Goal: Task Accomplishment & Management: Manage account settings

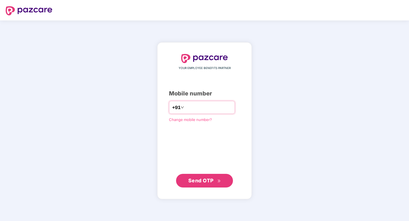
click at [204, 110] on input "number" at bounding box center [208, 107] width 47 height 9
click at [289, 72] on div "YOUR EMPLOYEE BENEFITS PARTNER Mobile number +91 Change mobile number? Send OTP" at bounding box center [204, 120] width 409 height 201
click at [206, 110] on input "number" at bounding box center [208, 107] width 47 height 9
click at [302, 59] on div "YOUR EMPLOYEE BENEFITS PARTNER Mobile number +91 Change mobile number? Send OTP" at bounding box center [204, 120] width 409 height 201
click at [199, 107] on input "number" at bounding box center [208, 107] width 47 height 9
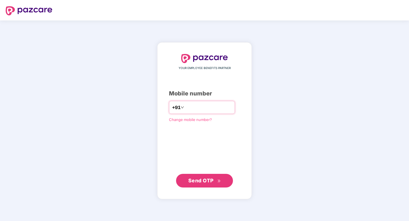
type input "**********"
click at [197, 175] on button "Send OTP" at bounding box center [204, 181] width 57 height 14
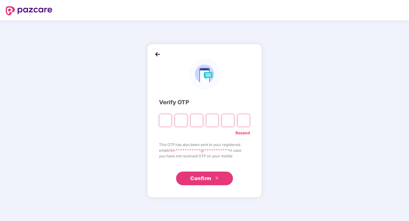
paste input "*"
type input "*"
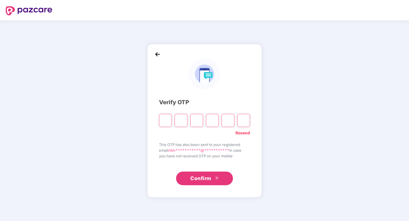
type input "*"
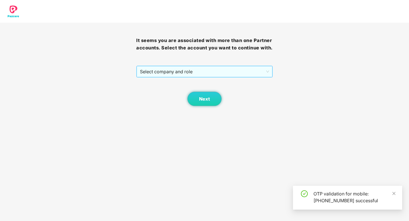
click at [192, 74] on span "Select company and role" at bounding box center [204, 71] width 129 height 11
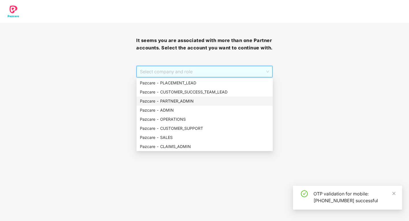
click at [183, 104] on div "Pazcare - PARTNER_ADMIN" at bounding box center [204, 101] width 129 height 6
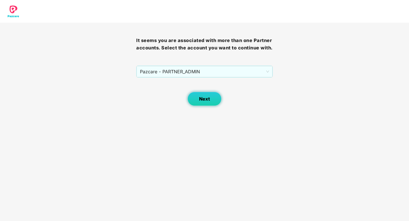
click at [203, 95] on button "Next" at bounding box center [204, 99] width 34 height 14
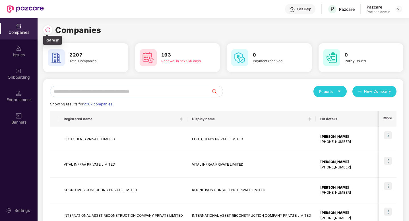
click at [48, 30] on img at bounding box center [48, 30] width 6 height 6
click at [65, 93] on input "text" at bounding box center [130, 91] width 161 height 11
click at [399, 12] on div at bounding box center [398, 9] width 7 height 7
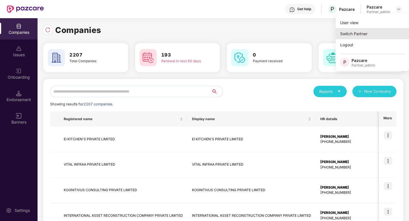
click at [371, 33] on div "Switch Partner" at bounding box center [372, 33] width 74 height 11
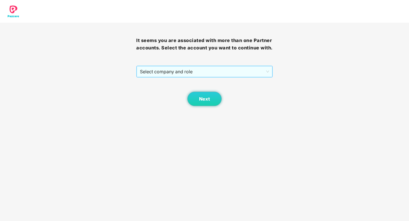
click at [250, 74] on span "Select company and role" at bounding box center [204, 71] width 129 height 11
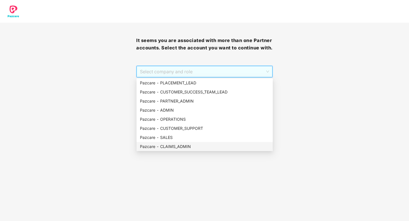
click at [170, 148] on div "Pazcare - CLAIMS_ADMIN" at bounding box center [204, 147] width 129 height 6
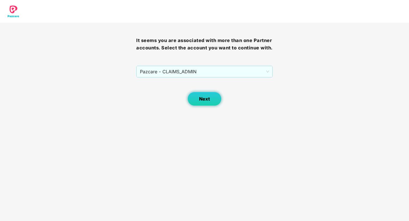
click at [212, 101] on button "Next" at bounding box center [204, 99] width 34 height 14
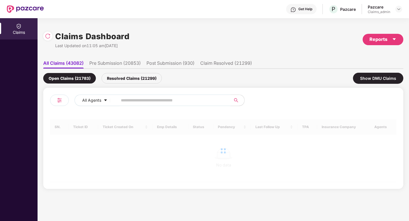
click at [129, 99] on input "text" at bounding box center [172, 100] width 102 height 9
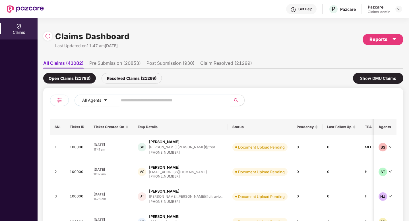
paste input "******"
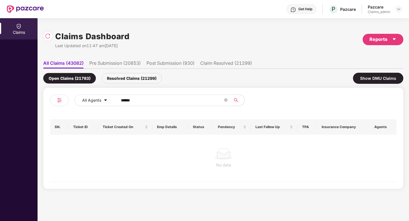
type input "******"
click at [155, 76] on div "Resolved Claims (21299)" at bounding box center [131, 78] width 60 height 11
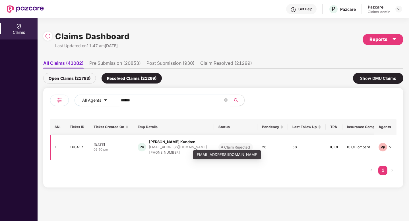
click at [168, 149] on div "punitkundar19@gmail.co..." at bounding box center [179, 147] width 60 height 4
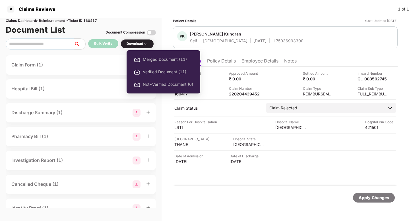
click at [145, 44] on img at bounding box center [145, 44] width 5 height 5
click at [145, 43] on img at bounding box center [145, 44] width 5 height 5
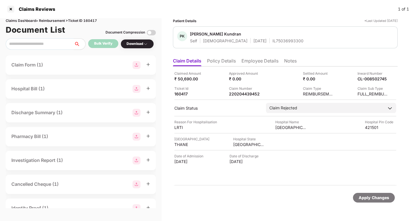
click at [152, 34] on img at bounding box center [151, 32] width 9 height 9
click at [147, 43] on img at bounding box center [145, 44] width 5 height 5
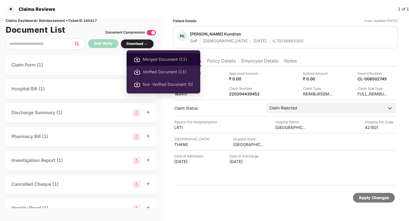
click at [140, 57] on li "Merged Document (11)" at bounding box center [163, 59] width 74 height 13
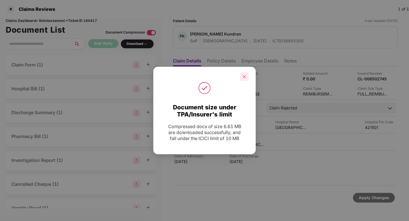
click at [244, 77] on icon "close" at bounding box center [244, 76] width 3 height 3
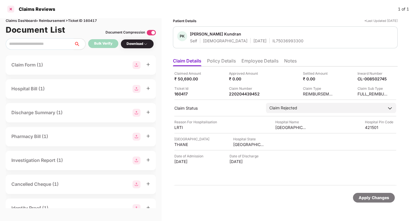
click at [12, 11] on div at bounding box center [10, 9] width 9 height 9
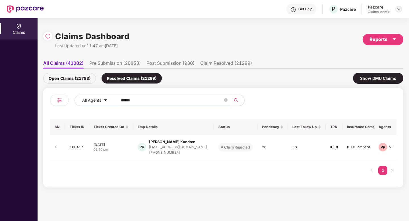
click at [397, 7] on img at bounding box center [398, 9] width 5 height 5
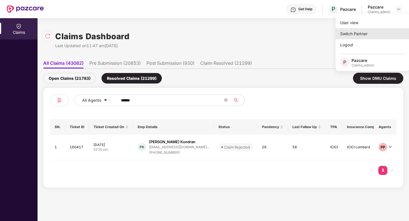
click at [367, 30] on div "Switch Partner" at bounding box center [372, 33] width 74 height 11
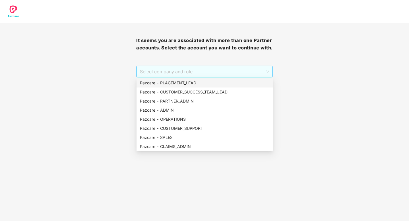
click at [260, 74] on span "Select company and role" at bounding box center [204, 71] width 129 height 11
click at [192, 99] on div "Pazcare - PARTNER_ADMIN" at bounding box center [204, 101] width 129 height 6
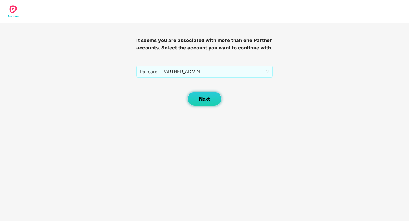
click at [214, 105] on button "Next" at bounding box center [204, 99] width 34 height 14
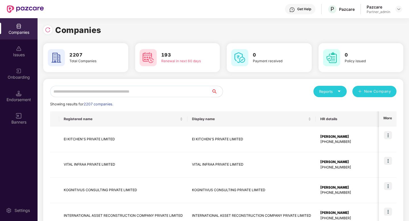
click at [177, 93] on input "text" at bounding box center [130, 91] width 161 height 11
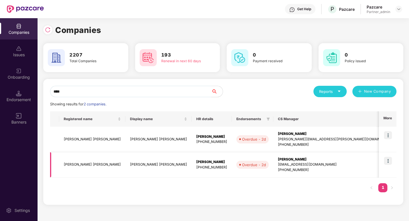
type input "****"
click at [102, 165] on td "Jagriti Sewa Sansthan" at bounding box center [92, 165] width 66 height 26
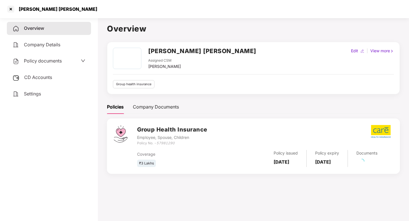
click at [196, 55] on h2 "Jagriti Sewa Sansthan" at bounding box center [202, 50] width 108 height 9
click at [197, 54] on h2 "Jagriti Sewa Sansthan" at bounding box center [202, 50] width 108 height 9
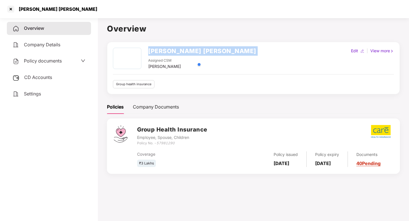
click at [197, 54] on h2 "Jagriti Sewa Sansthan" at bounding box center [202, 50] width 108 height 9
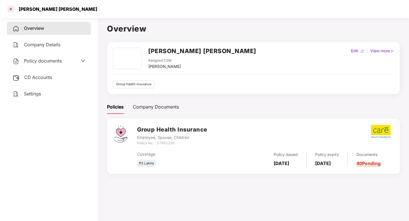
click at [11, 6] on div at bounding box center [10, 9] width 9 height 9
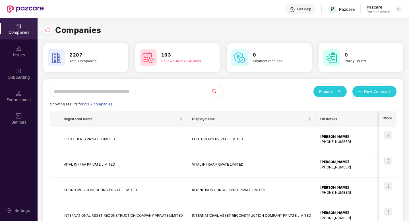
click at [122, 94] on input "text" at bounding box center [130, 91] width 161 height 11
paste input "**********"
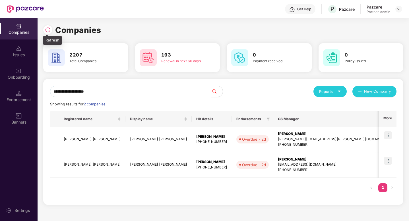
click at [47, 30] on img at bounding box center [48, 30] width 6 height 6
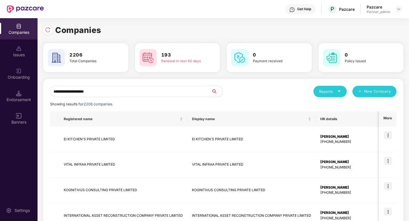
click at [122, 92] on input "**********" at bounding box center [130, 91] width 161 height 11
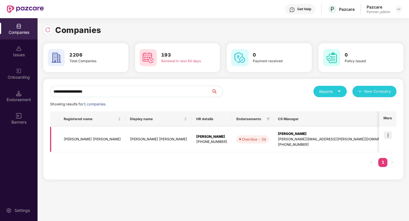
type input "**********"
click at [389, 138] on img at bounding box center [388, 135] width 8 height 8
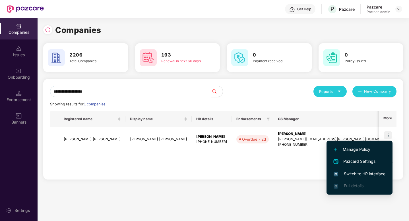
click at [238, 193] on div "**********" at bounding box center [223, 119] width 371 height 203
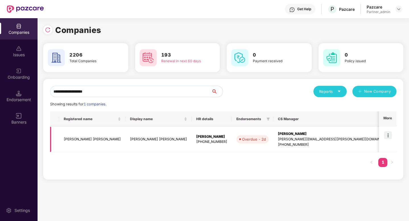
click at [390, 132] on img at bounding box center [388, 135] width 8 height 8
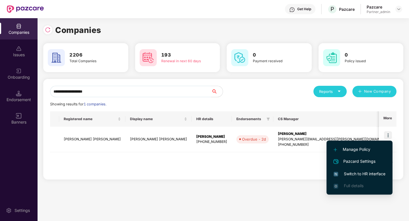
click at [355, 173] on span "Switch to HR interface" at bounding box center [359, 174] width 52 height 6
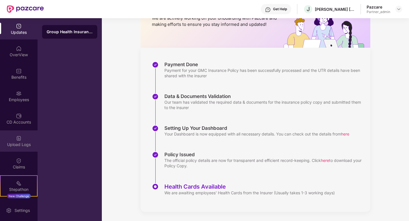
scroll to position [43, 0]
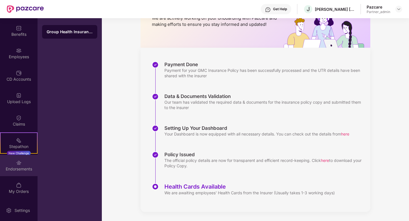
click at [22, 165] on div "Endorsements" at bounding box center [19, 165] width 38 height 21
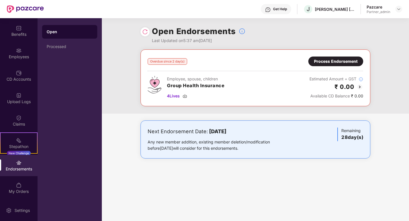
click at [342, 64] on div "Process Endorsement" at bounding box center [335, 61] width 43 height 6
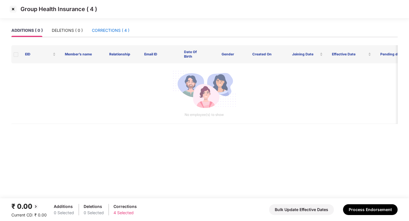
click at [123, 30] on div "CORRECTIONS ( 4 )" at bounding box center [111, 30] width 38 height 6
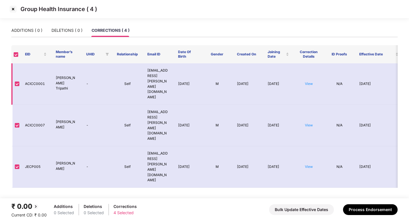
click at [308, 74] on td "View" at bounding box center [308, 84] width 31 height 42
click at [308, 82] on link "View" at bounding box center [309, 84] width 8 height 4
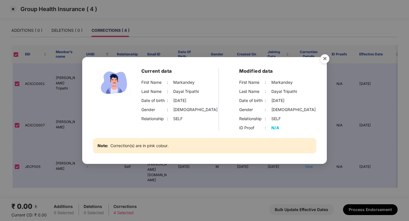
click at [326, 61] on img "Close" at bounding box center [325, 60] width 16 height 16
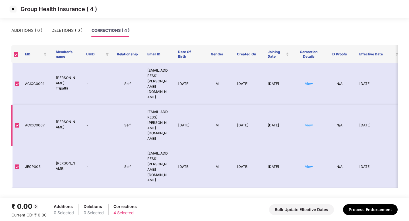
click at [310, 123] on link "View" at bounding box center [309, 125] width 8 height 4
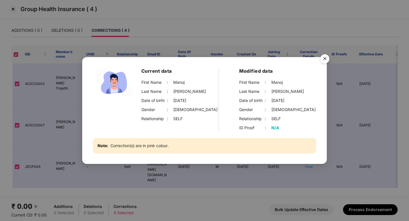
click at [322, 58] on img "Close" at bounding box center [325, 60] width 16 height 16
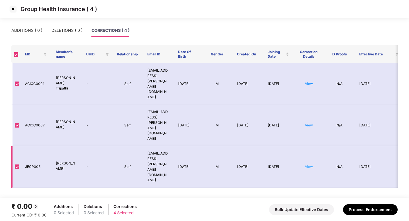
click at [310, 165] on link "View" at bounding box center [309, 167] width 8 height 4
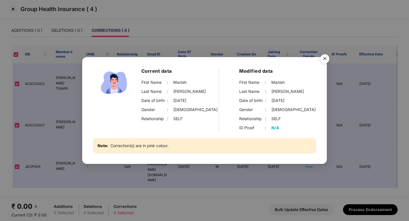
click at [325, 60] on img "Close" at bounding box center [325, 60] width 16 height 16
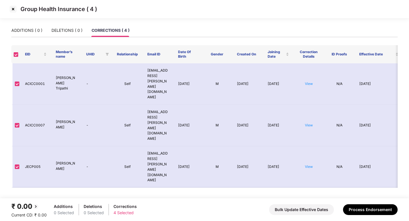
click at [308, 211] on link "View" at bounding box center [309, 213] width 8 height 4
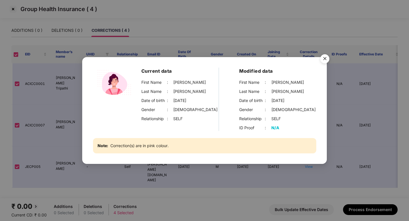
click at [325, 59] on img "Close" at bounding box center [325, 60] width 16 height 16
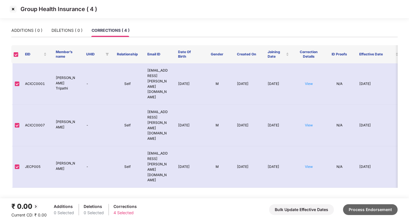
click at [368, 210] on button "Process Endorsement" at bounding box center [370, 209] width 55 height 11
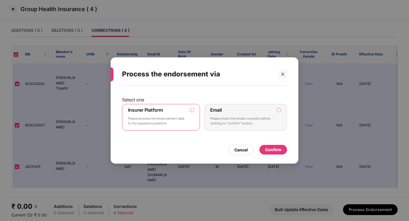
click at [282, 110] on label "Email Please check the emails correctly before clicking to “confirm” button." at bounding box center [245, 117] width 83 height 27
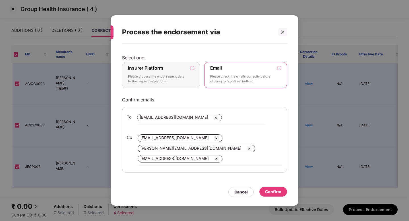
click at [192, 66] on label "Insurer Platform Please process the endorsement data to the respective platform" at bounding box center [161, 75] width 78 height 27
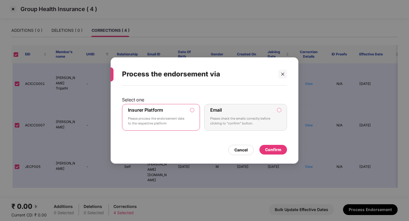
click at [283, 150] on div "Confirm" at bounding box center [273, 150] width 28 height 10
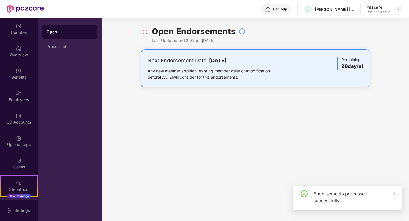
click at [150, 30] on div "Open Endorsements Last Updated on 12:02 pm, 18 Sep 2025" at bounding box center [255, 33] width 230 height 31
click at [145, 32] on img at bounding box center [145, 32] width 6 height 6
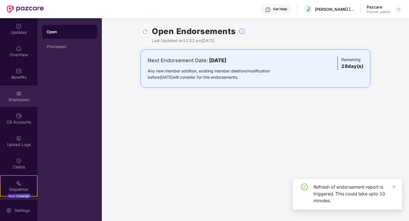
click at [24, 96] on div "Employees" at bounding box center [19, 96] width 38 height 21
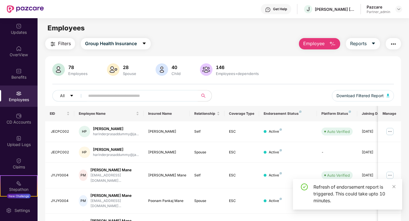
click at [61, 42] on span "Filters" at bounding box center [64, 43] width 13 height 7
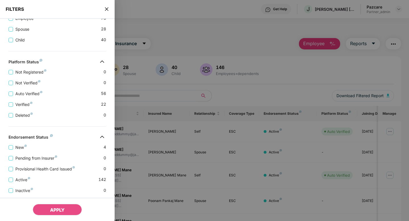
scroll to position [139, 0]
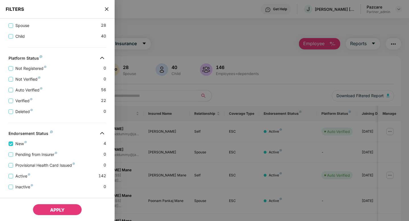
click at [61, 209] on span "APPLY" at bounding box center [57, 210] width 14 height 6
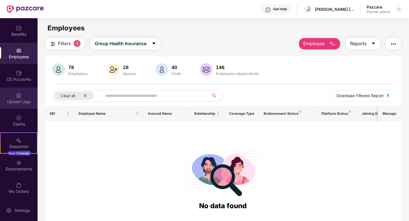
scroll to position [18, 0]
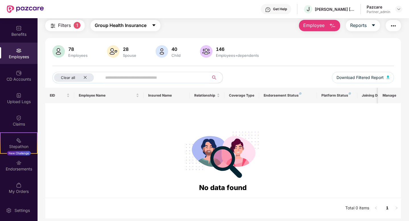
click at [129, 26] on span "Group Health Insurance" at bounding box center [121, 25] width 52 height 7
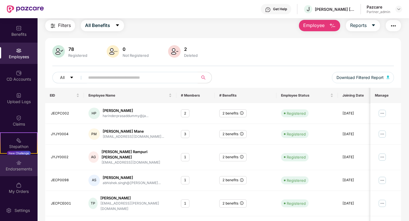
click at [16, 165] on img at bounding box center [19, 163] width 6 height 6
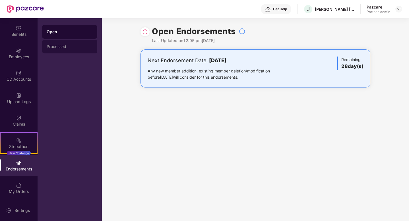
click at [63, 45] on div "Processed" at bounding box center [70, 46] width 46 height 5
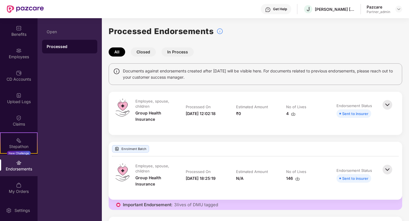
click at [384, 107] on img at bounding box center [387, 105] width 13 height 13
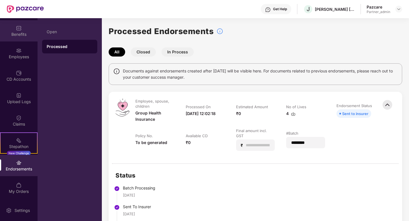
click at [22, 34] on div "Benefits" at bounding box center [19, 35] width 38 height 6
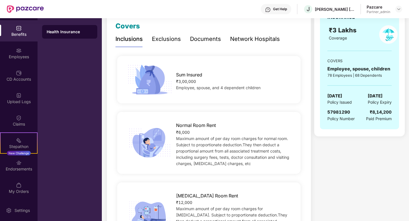
scroll to position [91, 0]
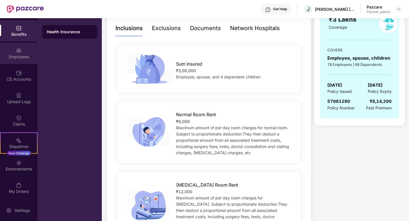
click at [15, 55] on div "Employees" at bounding box center [19, 57] width 38 height 6
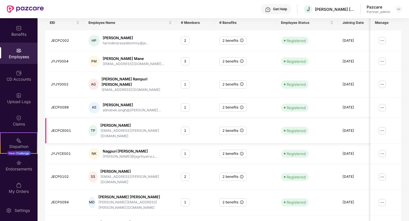
scroll to position [0, 0]
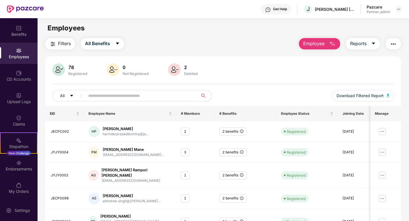
click at [393, 45] on img "button" at bounding box center [393, 44] width 7 height 7
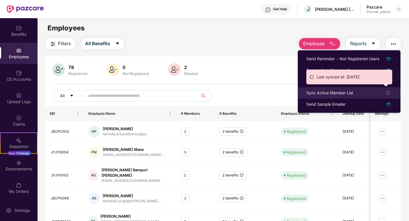
click at [388, 92] on icon "reload" at bounding box center [388, 93] width 4 height 4
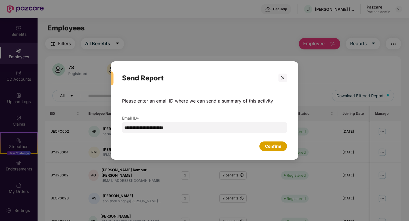
click at [279, 144] on div "Confirm" at bounding box center [273, 146] width 16 height 6
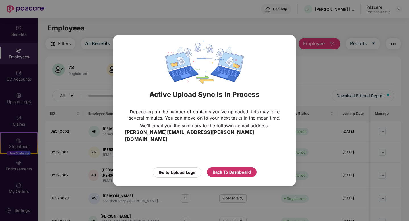
click at [229, 169] on div "Back To Dashboard" at bounding box center [232, 172] width 38 height 6
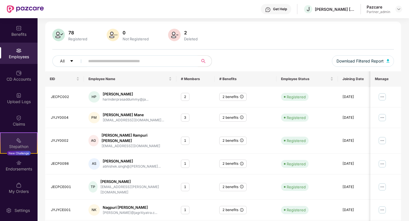
scroll to position [46, 0]
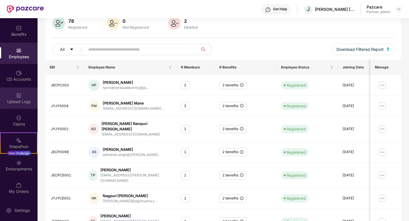
click at [23, 97] on div "Upload Logs" at bounding box center [19, 98] width 38 height 21
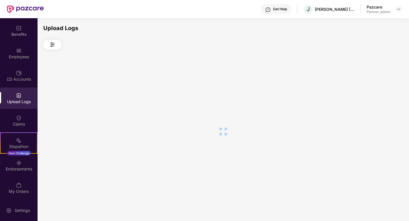
scroll to position [0, 0]
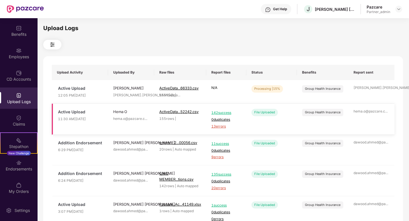
click at [224, 126] on span "13 errors" at bounding box center [226, 126] width 30 height 5
click at [366, 91] on span "Refresh" at bounding box center [372, 90] width 16 height 7
click at [366, 91] on span "Refresh" at bounding box center [373, 90] width 16 height 7
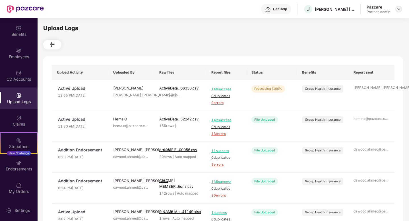
click at [398, 11] on div at bounding box center [398, 9] width 7 height 7
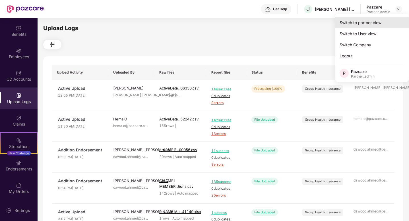
click at [363, 23] on div "Switch to partner view" at bounding box center [372, 22] width 74 height 11
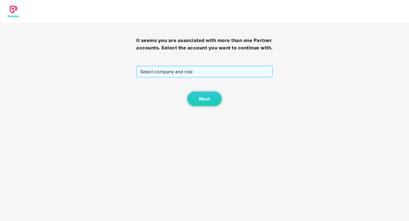
click at [251, 75] on span "Select company and role" at bounding box center [204, 71] width 129 height 11
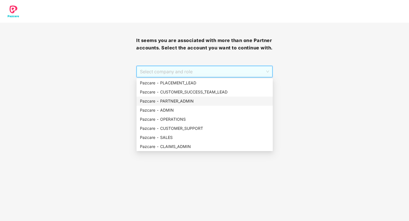
click at [188, 101] on div "Pazcare - PARTNER_ADMIN" at bounding box center [204, 101] width 129 height 6
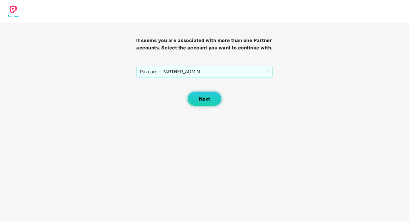
click at [210, 101] on button "Next" at bounding box center [204, 99] width 34 height 14
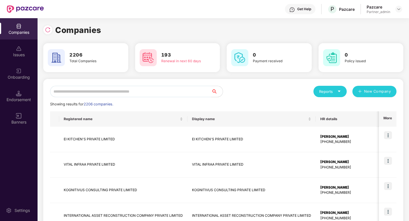
click at [139, 92] on input "text" at bounding box center [130, 91] width 161 height 11
paste input "*******"
type input "*******"
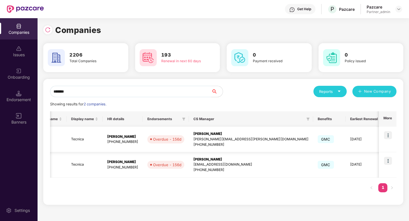
scroll to position [0, 92]
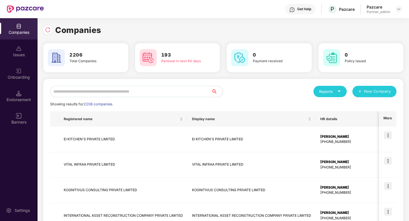
scroll to position [0, 0]
click at [187, 96] on input "text" at bounding box center [130, 91] width 161 height 11
paste input "*******"
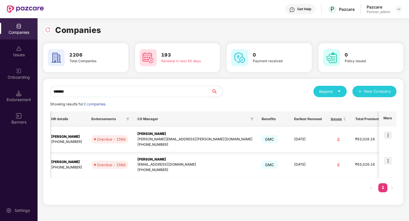
scroll to position [0, 92]
type input "*******"
click at [385, 134] on img at bounding box center [388, 135] width 8 height 8
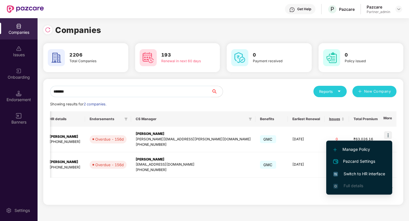
click at [362, 172] on span "Switch to HR interface" at bounding box center [359, 174] width 52 height 6
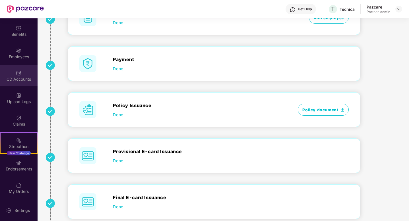
scroll to position [51, 0]
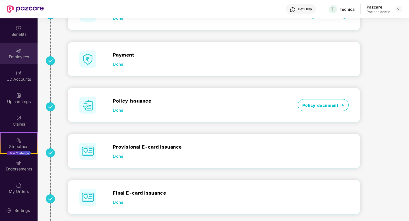
click at [20, 57] on div "Employees" at bounding box center [19, 57] width 38 height 6
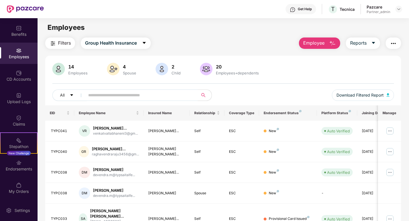
scroll to position [0, 0]
click at [297, 12] on div "Get Help" at bounding box center [300, 9] width 30 height 10
click at [217, 20] on main "Employees Filters Group Health Insurance Employee Reports 14 Employees 4 Spouse…" at bounding box center [223, 128] width 371 height 221
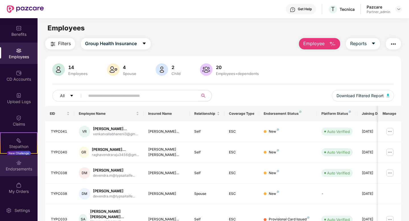
click at [23, 164] on div "Endorsements" at bounding box center [19, 165] width 38 height 21
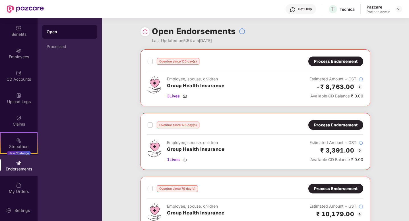
scroll to position [76, 0]
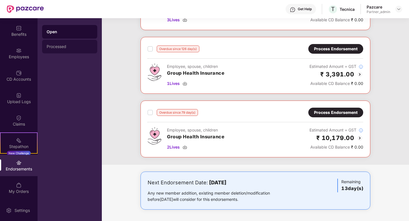
click at [60, 42] on div "Processed" at bounding box center [69, 47] width 55 height 14
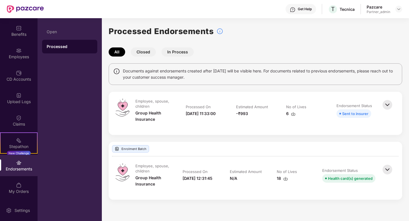
click at [388, 168] on img at bounding box center [387, 169] width 13 height 13
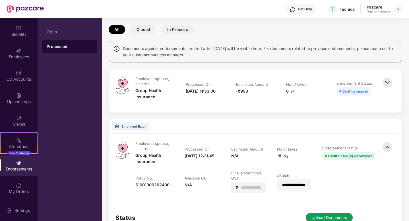
scroll to position [20, 0]
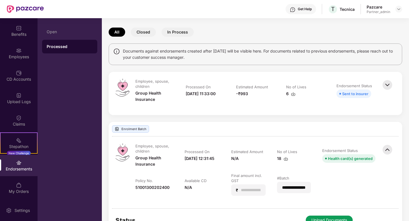
click at [389, 84] on img at bounding box center [387, 85] width 13 height 13
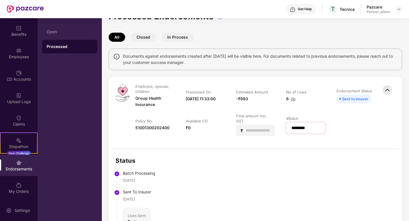
scroll to position [0, 0]
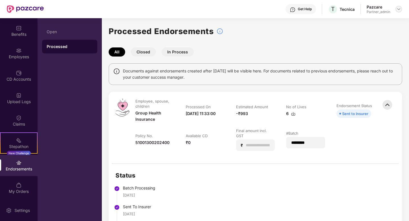
click at [400, 8] on img at bounding box center [398, 9] width 5 height 5
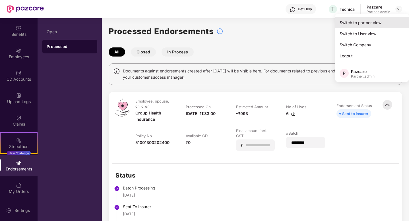
click at [368, 26] on div "Switch to partner view" at bounding box center [372, 22] width 74 height 11
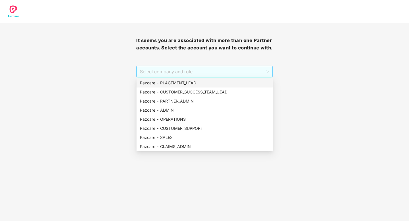
click at [244, 72] on span "Select company and role" at bounding box center [204, 71] width 129 height 11
click at [181, 101] on div "Pazcare - PARTNER_ADMIN" at bounding box center [204, 101] width 129 height 6
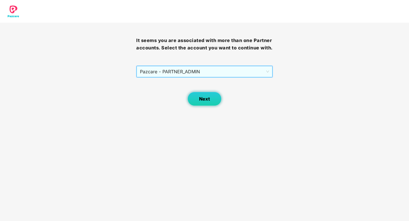
click at [209, 96] on button "Next" at bounding box center [204, 99] width 34 height 14
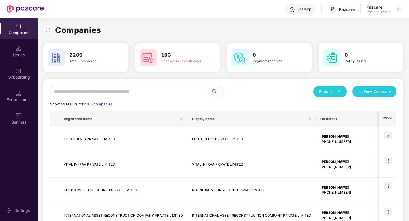
click at [171, 96] on input "text" at bounding box center [130, 91] width 161 height 11
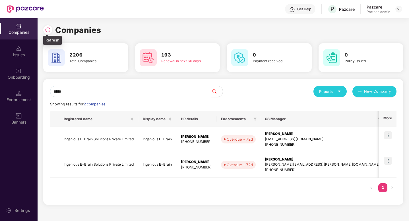
click at [50, 31] on img at bounding box center [48, 30] width 6 height 6
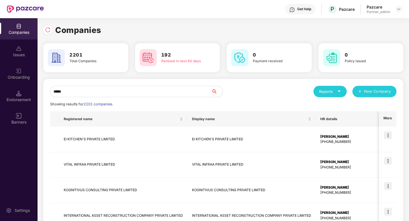
click at [85, 89] on input "*****" at bounding box center [130, 91] width 161 height 11
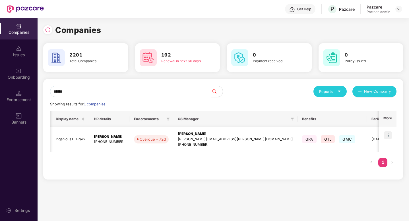
scroll to position [0, 159]
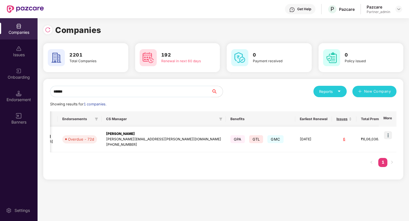
type input "******"
click at [386, 135] on img at bounding box center [388, 135] width 8 height 8
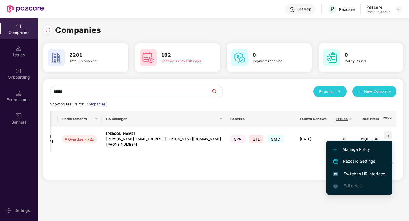
click at [347, 173] on span "Switch to HR interface" at bounding box center [359, 174] width 52 height 6
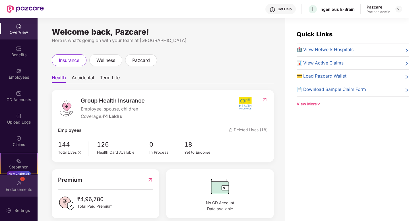
click at [21, 182] on div "3 Endorsements" at bounding box center [19, 185] width 38 height 21
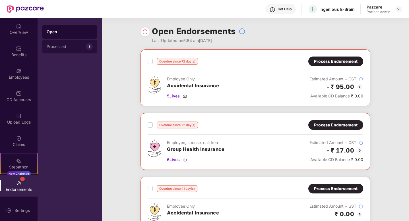
click at [66, 46] on div "Processed" at bounding box center [66, 46] width 39 height 5
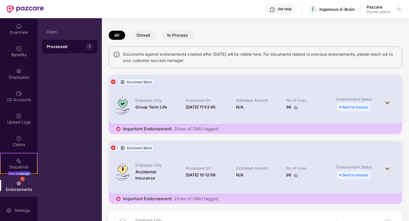
scroll to position [0, 0]
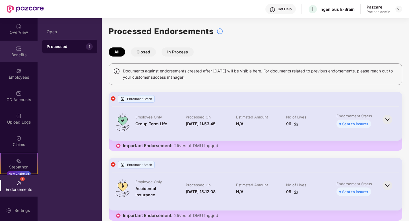
click at [21, 55] on div "Benefits" at bounding box center [19, 55] width 38 height 6
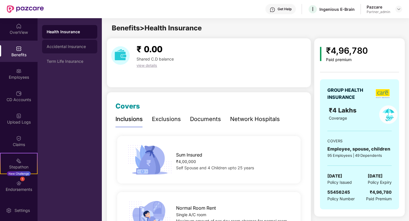
click at [79, 47] on div "Accidental Insurance" at bounding box center [70, 46] width 46 height 5
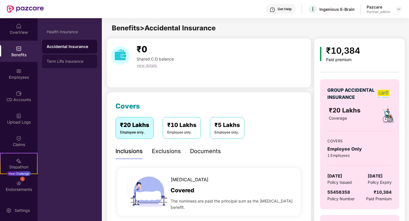
click at [77, 61] on div "Term Life Insurance" at bounding box center [70, 61] width 46 height 5
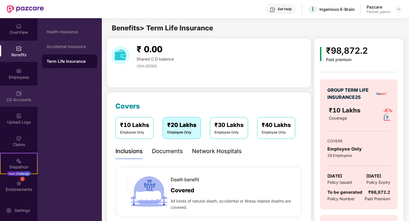
click at [18, 97] on div "CD Accounts" at bounding box center [19, 100] width 38 height 6
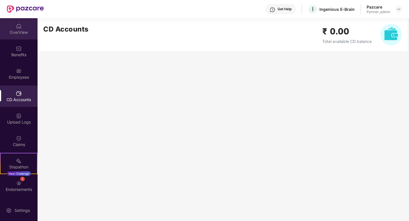
click at [20, 32] on div "OverView" at bounding box center [19, 33] width 38 height 6
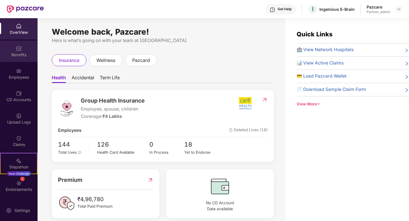
click at [18, 53] on div "Benefits" at bounding box center [19, 55] width 38 height 6
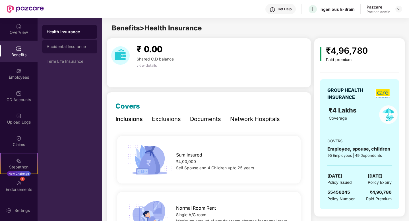
click at [60, 47] on div "Accidental Insurance" at bounding box center [70, 46] width 46 height 5
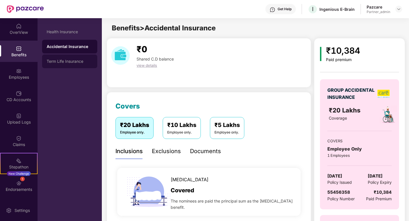
click at [69, 59] on div "Term Life Insurance" at bounding box center [70, 61] width 46 height 5
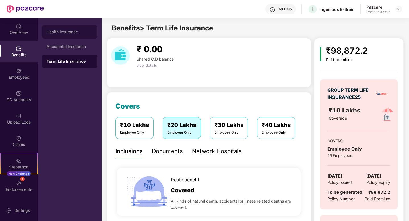
click at [68, 33] on div "Health Insurance" at bounding box center [70, 32] width 46 height 5
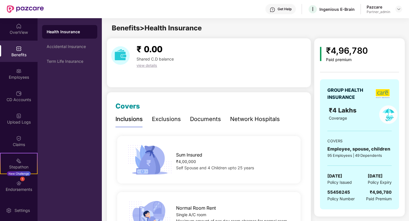
click at [147, 65] on span "view details" at bounding box center [146, 65] width 20 height 5
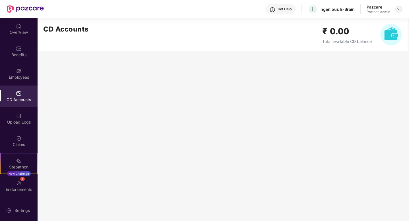
click at [399, 12] on div at bounding box center [398, 9] width 7 height 7
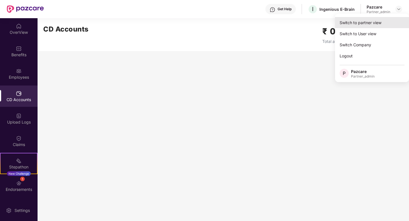
click at [373, 24] on div "Switch to partner view" at bounding box center [372, 22] width 74 height 11
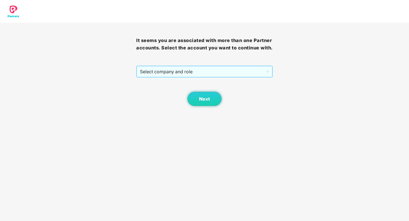
click at [173, 67] on span "Select company and role" at bounding box center [204, 71] width 129 height 11
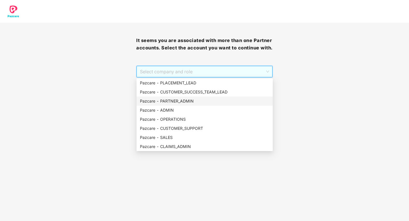
click at [185, 101] on div "Pazcare - PARTNER_ADMIN" at bounding box center [204, 101] width 129 height 6
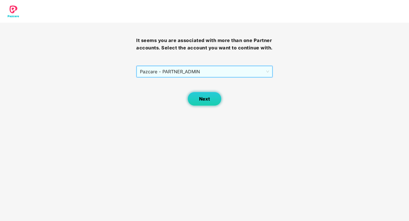
click at [200, 100] on span "Next" at bounding box center [204, 98] width 11 height 5
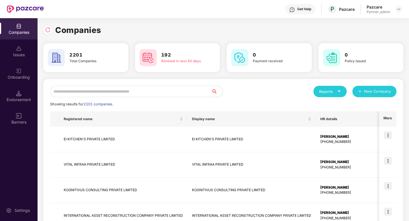
click at [170, 94] on input "text" at bounding box center [130, 91] width 161 height 11
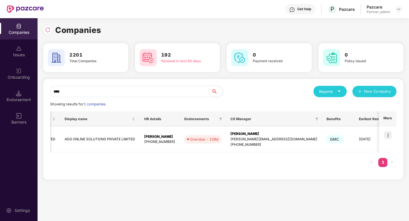
scroll to position [0, 165]
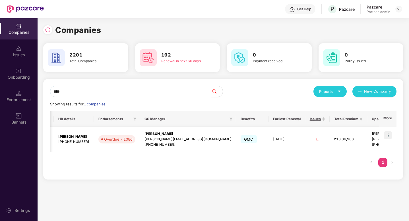
type input "***"
click at [389, 136] on img at bounding box center [388, 135] width 8 height 8
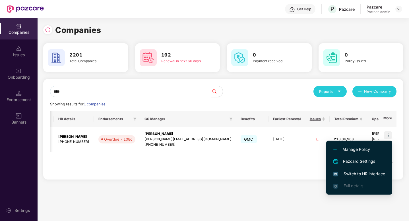
click at [365, 174] on span "Switch to HR interface" at bounding box center [359, 174] width 52 height 6
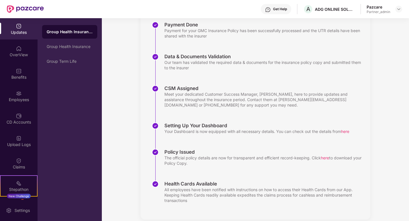
scroll to position [97, 0]
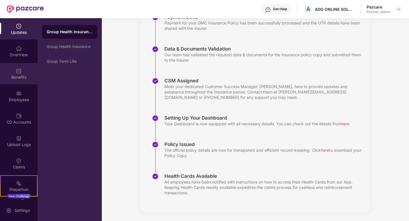
click at [26, 75] on div "Benefits" at bounding box center [19, 77] width 38 height 6
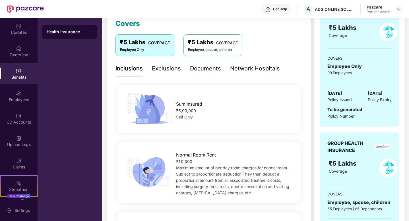
scroll to position [0, 0]
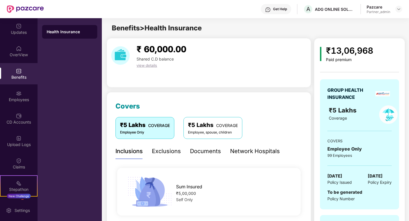
click at [14, 71] on div "Benefits" at bounding box center [19, 73] width 38 height 21
click at [142, 63] on span "view details" at bounding box center [146, 65] width 20 height 5
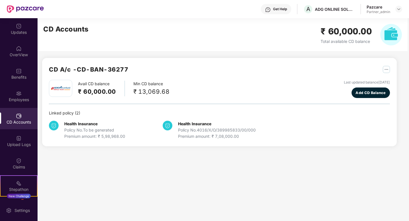
click at [96, 131] on div "Policy No. To be generated" at bounding box center [94, 130] width 61 height 6
click at [15, 55] on div "OverView" at bounding box center [19, 55] width 38 height 6
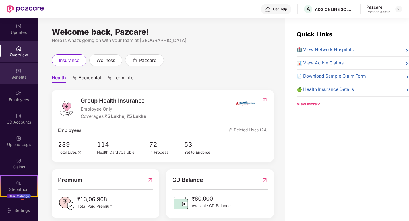
click at [20, 77] on div "Benefits" at bounding box center [19, 77] width 38 height 6
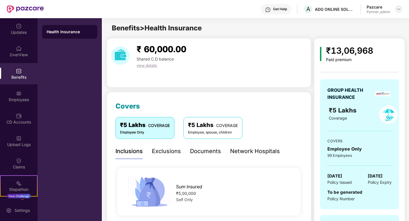
click at [398, 9] on img at bounding box center [398, 9] width 5 height 5
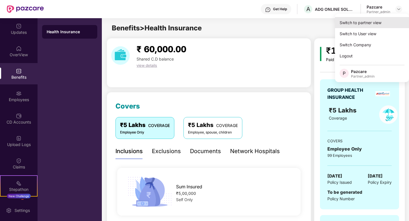
click at [373, 23] on div "Switch to partner view" at bounding box center [372, 22] width 74 height 11
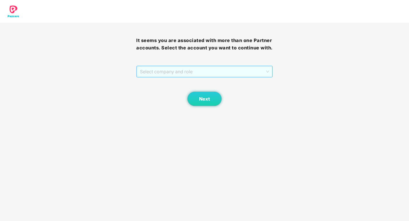
click at [221, 70] on span "Select company and role" at bounding box center [204, 71] width 129 height 11
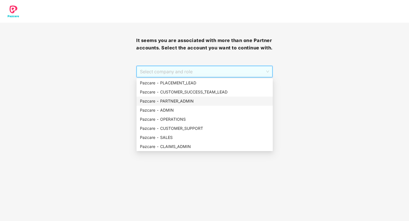
click at [182, 101] on div "Pazcare - PARTNER_ADMIN" at bounding box center [204, 101] width 129 height 6
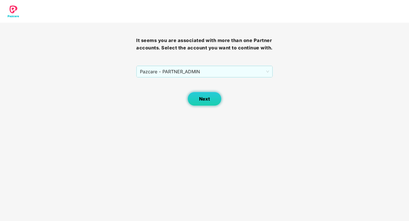
click at [209, 104] on button "Next" at bounding box center [204, 99] width 34 height 14
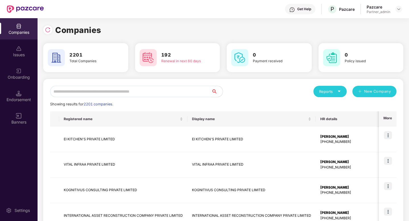
click at [126, 95] on input "text" at bounding box center [130, 91] width 161 height 11
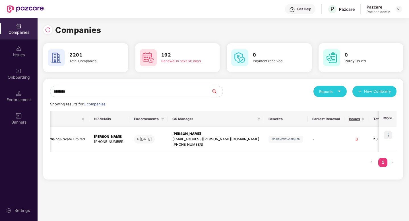
scroll to position [0, 144]
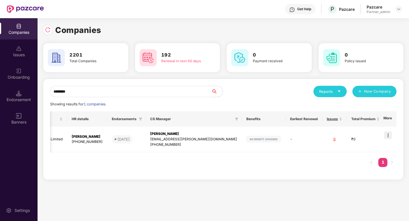
click at [129, 91] on input "********" at bounding box center [130, 91] width 161 height 11
paste input "**********"
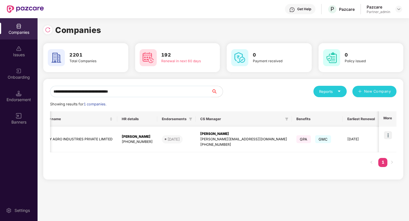
scroll to position [0, 0]
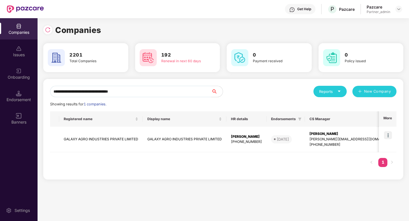
type input "**********"
click at [388, 136] on img at bounding box center [388, 135] width 8 height 8
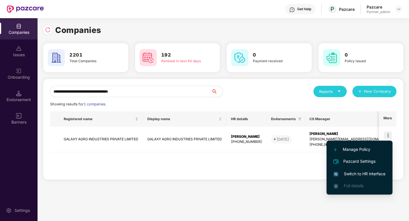
click at [357, 174] on span "Switch to HR interface" at bounding box center [359, 174] width 52 height 6
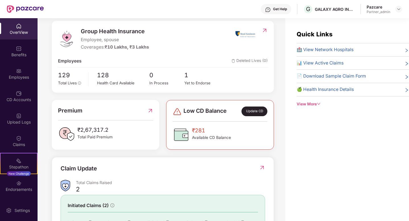
scroll to position [16, 0]
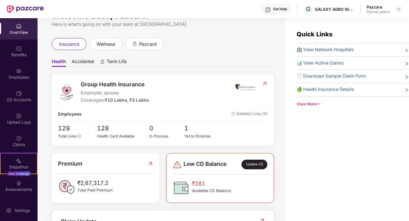
click at [86, 64] on span "Accidental" at bounding box center [83, 63] width 22 height 8
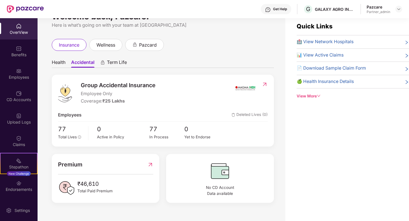
scroll to position [18, 0]
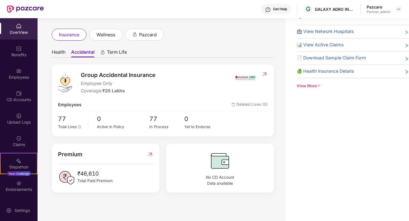
click at [264, 72] on img at bounding box center [265, 74] width 6 height 6
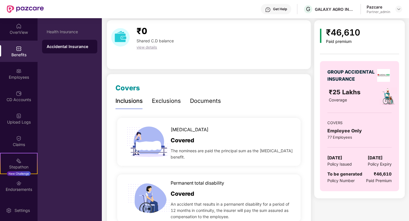
scroll to position [108, 0]
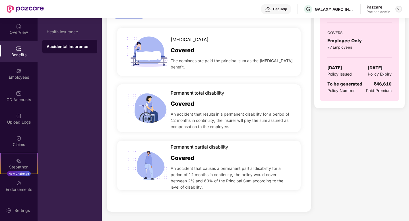
click at [400, 11] on img at bounding box center [398, 9] width 5 height 5
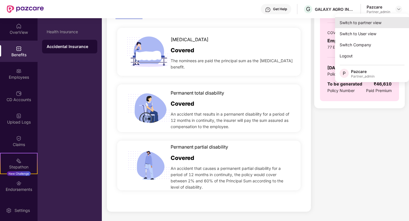
click at [377, 25] on div "Switch to partner view" at bounding box center [372, 22] width 74 height 11
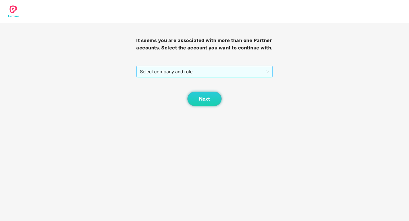
click at [183, 76] on span "Select company and role" at bounding box center [204, 71] width 129 height 11
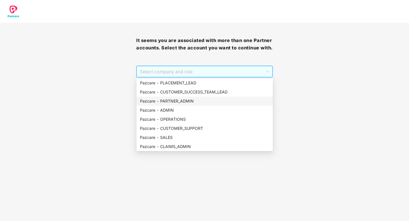
click at [181, 99] on div "Pazcare - PARTNER_ADMIN" at bounding box center [204, 101] width 129 height 6
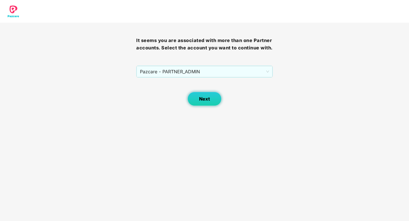
drag, startPoint x: 223, startPoint y: 94, endPoint x: 215, endPoint y: 97, distance: 8.5
click at [222, 95] on div "Next" at bounding box center [204, 92] width 136 height 28
click at [215, 97] on button "Next" at bounding box center [204, 99] width 34 height 14
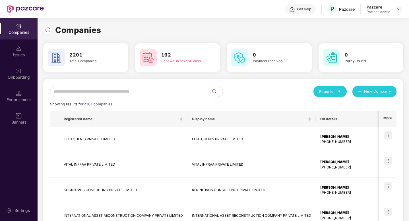
click at [125, 96] on input "text" at bounding box center [130, 91] width 161 height 11
paste input "**********"
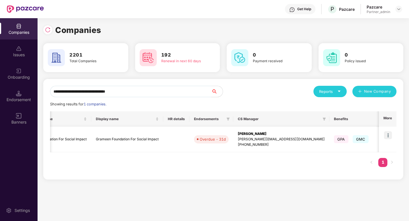
scroll to position [0, 0]
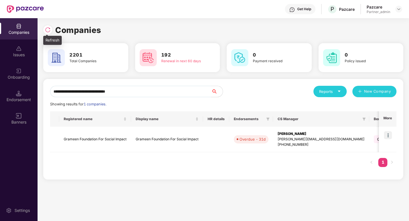
click at [45, 28] on img at bounding box center [48, 30] width 6 height 6
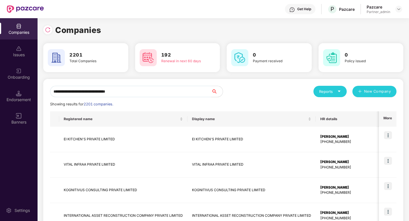
click at [141, 92] on input "**********" at bounding box center [130, 91] width 161 height 11
paste input "****"
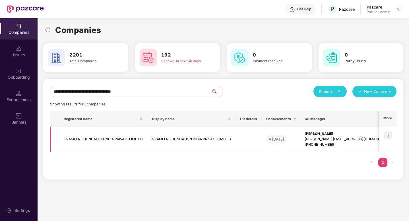
scroll to position [0, 161]
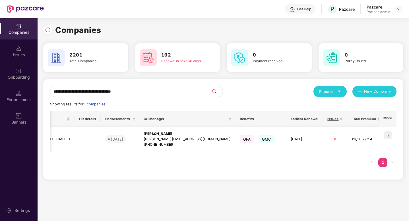
type input "**********"
click at [386, 136] on img at bounding box center [388, 135] width 8 height 8
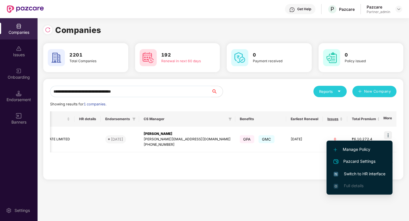
click at [363, 173] on span "Switch to HR interface" at bounding box center [359, 174] width 52 height 6
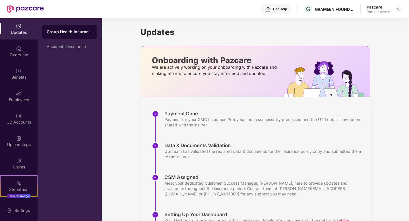
scroll to position [97, 0]
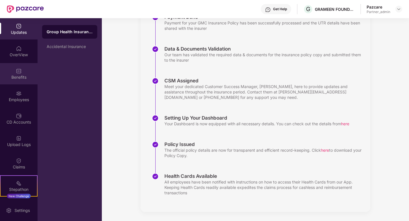
click at [18, 78] on div "Benefits" at bounding box center [19, 77] width 38 height 6
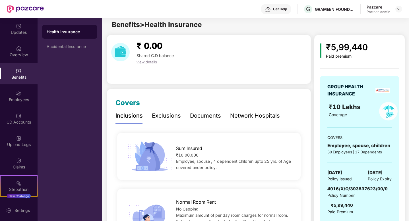
scroll to position [0, 0]
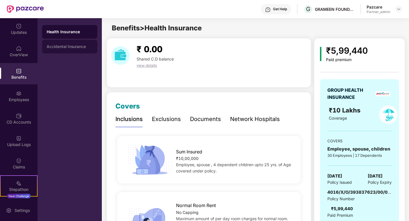
click at [72, 46] on div "Accidental Insurance" at bounding box center [70, 46] width 46 height 5
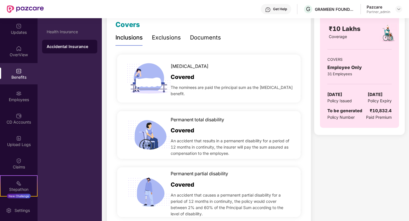
scroll to position [82, 0]
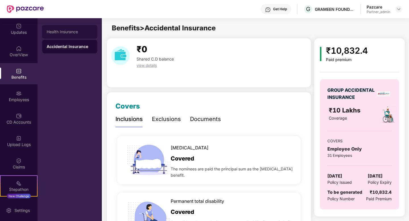
click at [67, 31] on div "Health Insurance" at bounding box center [70, 32] width 46 height 5
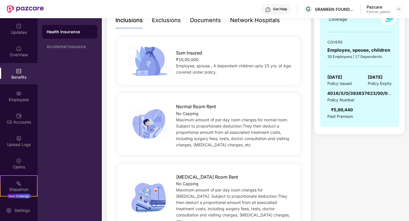
scroll to position [99, 0]
click at [399, 11] on img at bounding box center [398, 9] width 5 height 5
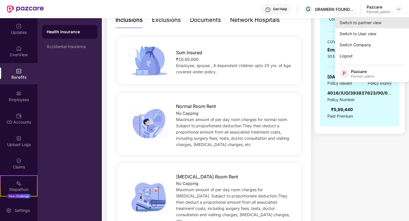
click at [370, 23] on div "Switch to partner view" at bounding box center [372, 22] width 74 height 11
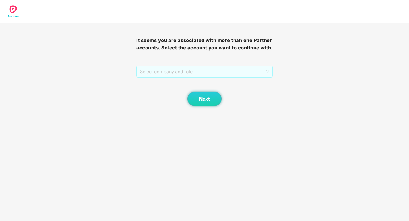
click at [263, 71] on span "Select company and role" at bounding box center [204, 71] width 129 height 11
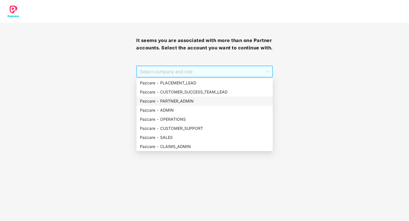
click at [183, 101] on div "Pazcare - PARTNER_ADMIN" at bounding box center [204, 101] width 129 height 6
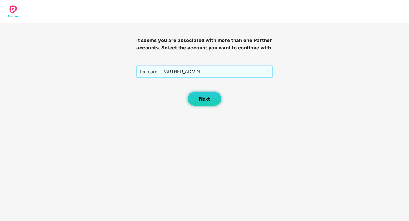
click at [211, 102] on button "Next" at bounding box center [204, 99] width 34 height 14
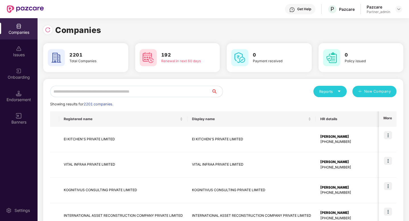
click at [155, 94] on input "text" at bounding box center [130, 91] width 161 height 11
paste input "**********"
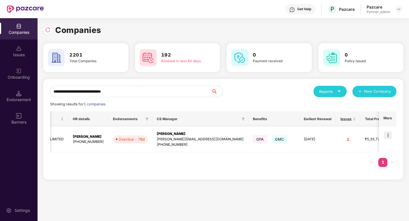
scroll to position [0, 149]
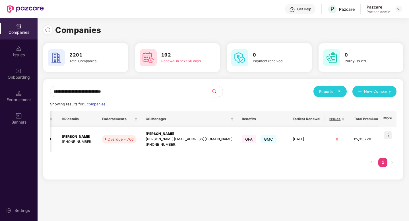
type input "**********"
click at [388, 139] on img at bounding box center [388, 135] width 8 height 8
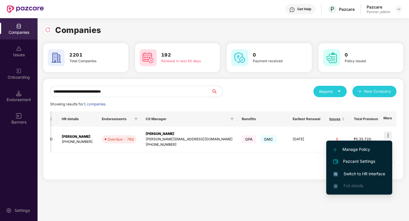
click at [372, 170] on li "Switch to HR interface" at bounding box center [359, 174] width 66 height 12
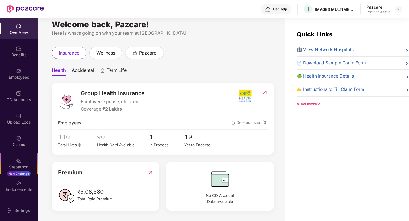
scroll to position [18, 0]
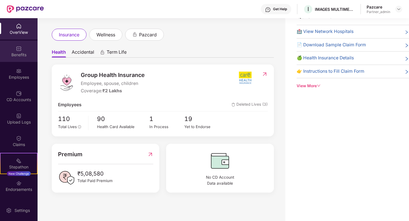
click at [20, 61] on div "Benefits" at bounding box center [19, 51] width 38 height 21
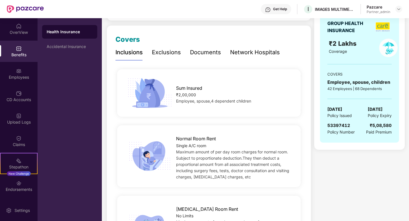
scroll to position [74, 0]
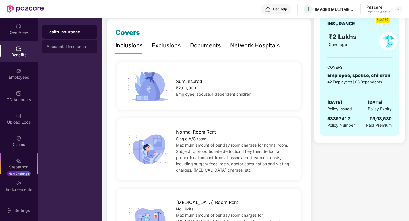
click at [88, 51] on div "Accidental Insurance" at bounding box center [69, 47] width 55 height 14
